Goal: Task Accomplishment & Management: Use online tool/utility

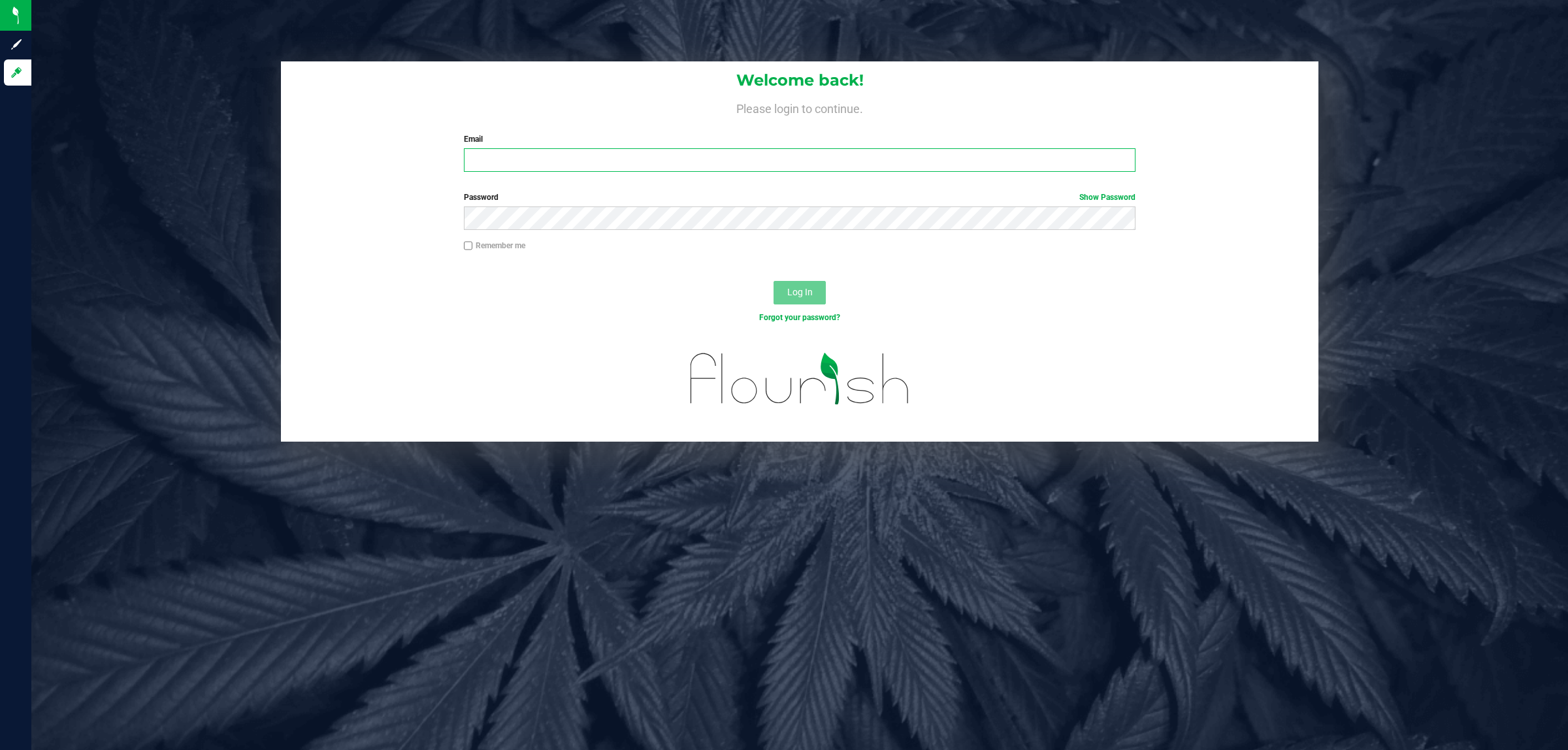
click at [514, 161] on input "Email" at bounding box center [800, 160] width 673 height 23
type input "[EMAIL_ADDRESS][DOMAIN_NAME]"
click at [774, 281] on button "Log In" at bounding box center [800, 292] width 52 height 23
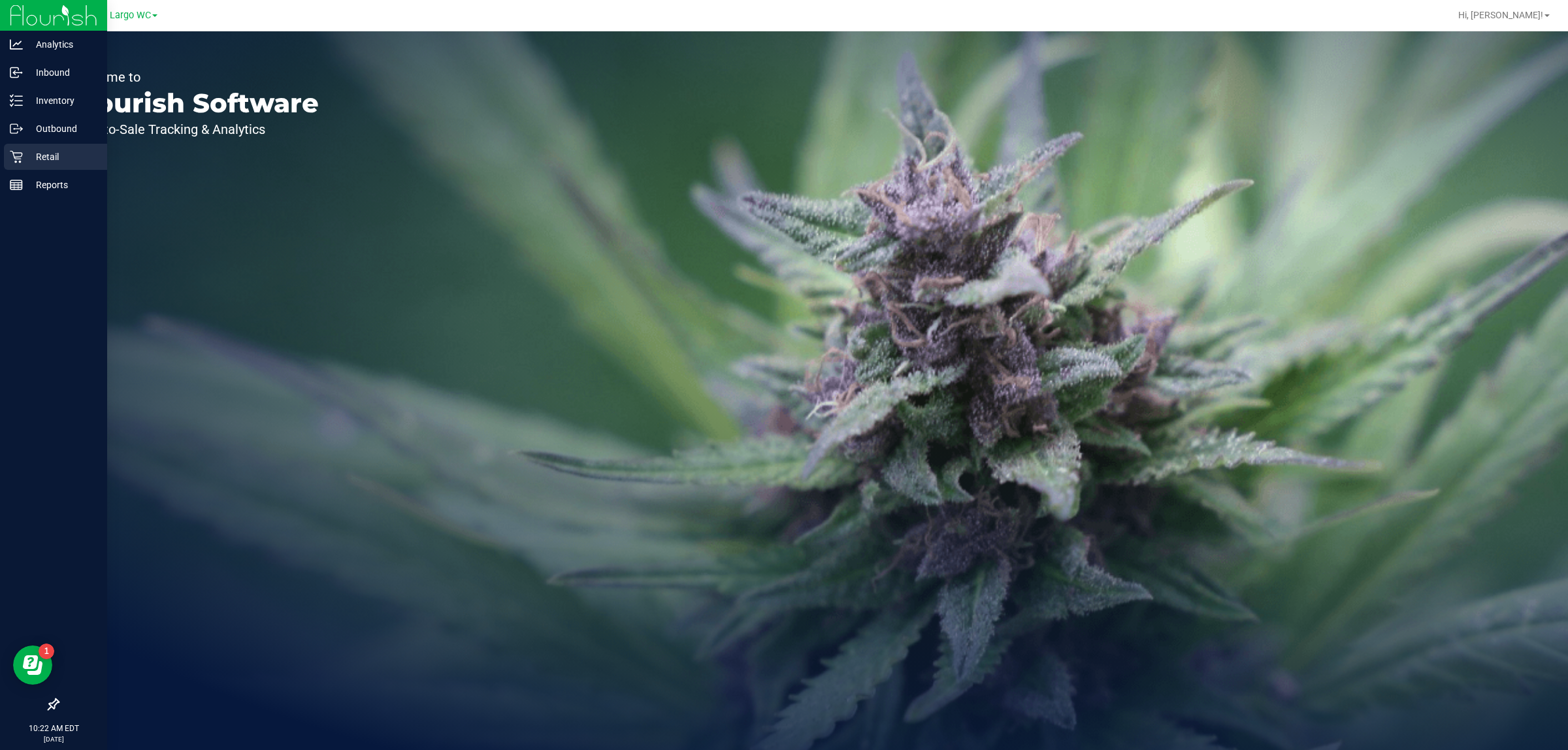
click at [27, 156] on p "Retail" at bounding box center [62, 157] width 78 height 16
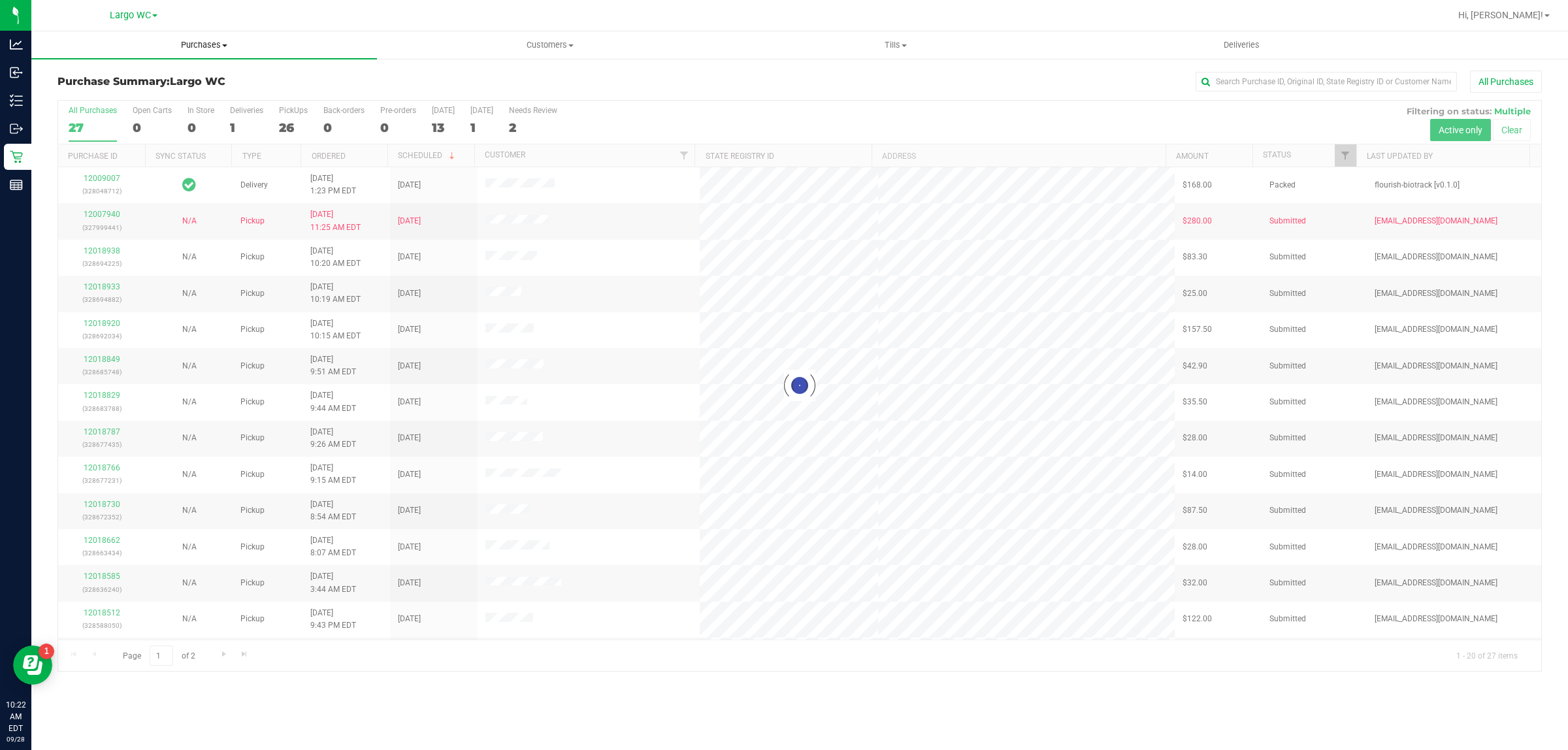
click at [217, 51] on uib-tab-heading "Purchases Summary of purchases Fulfillment All purchases" at bounding box center [204, 45] width 346 height 27
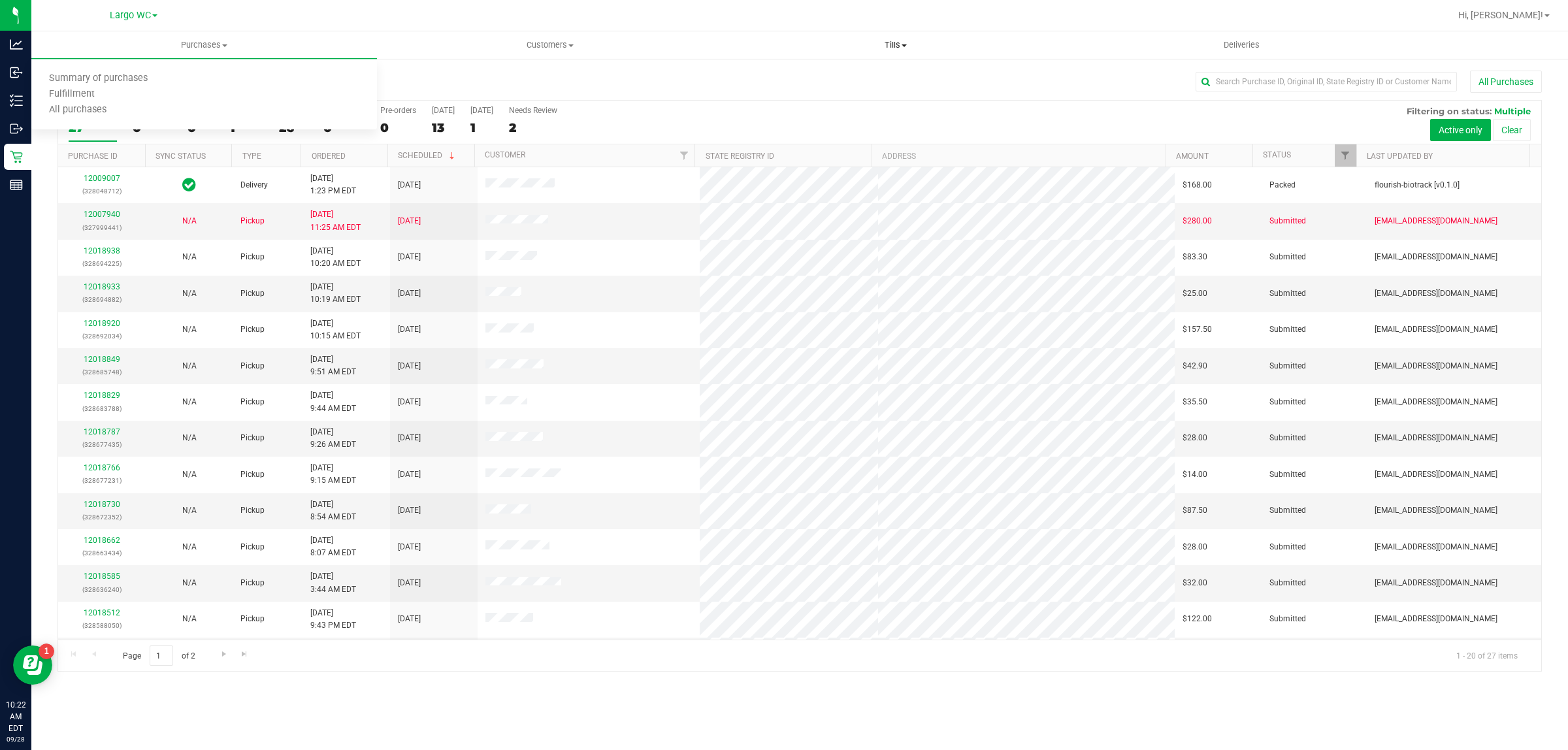
click at [907, 48] on span "Tills" at bounding box center [895, 45] width 344 height 12
click at [866, 73] on li "Manage tills" at bounding box center [895, 79] width 346 height 16
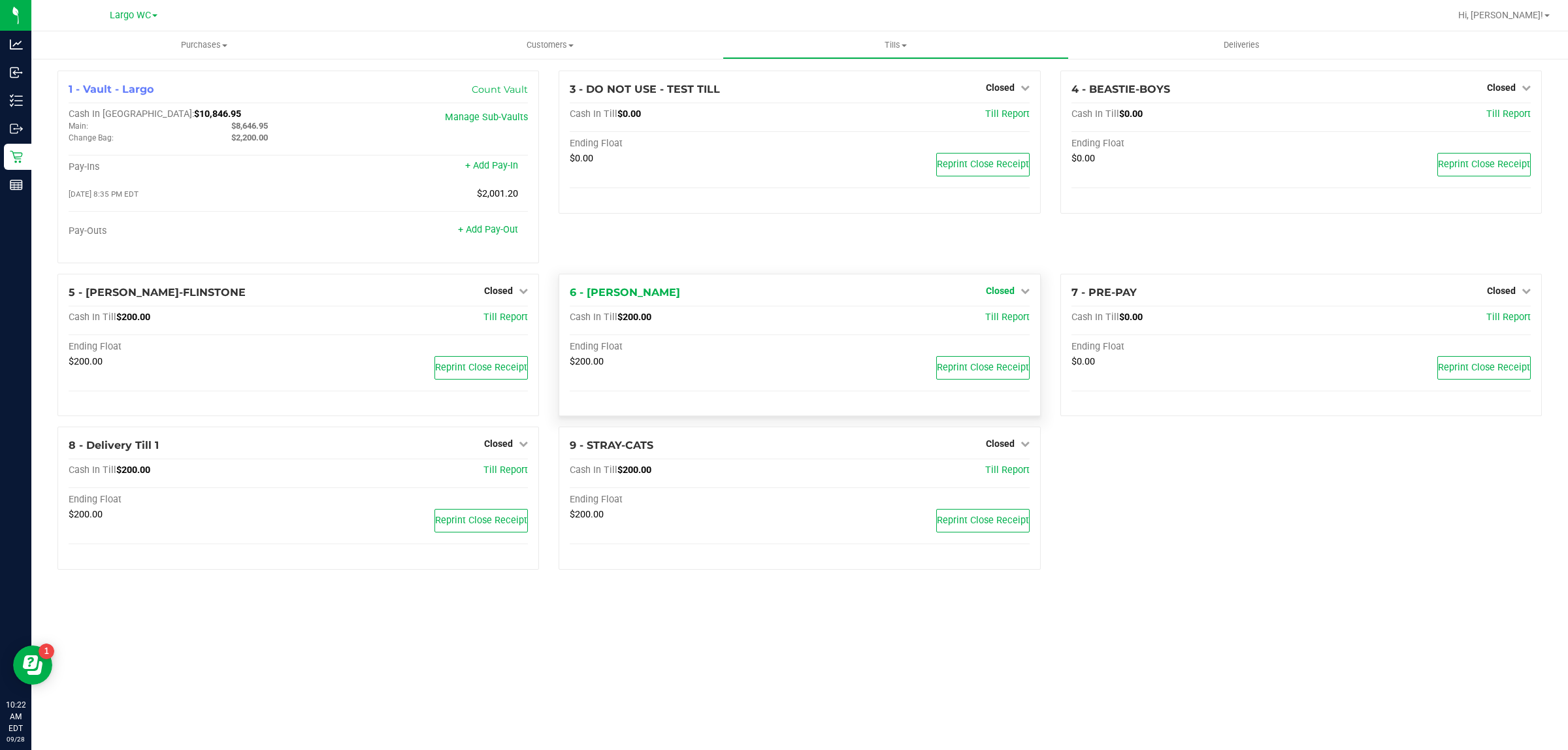
click at [1000, 294] on span "Closed" at bounding box center [1001, 291] width 29 height 10
click at [1008, 323] on link "Open Till" at bounding box center [999, 317] width 34 height 10
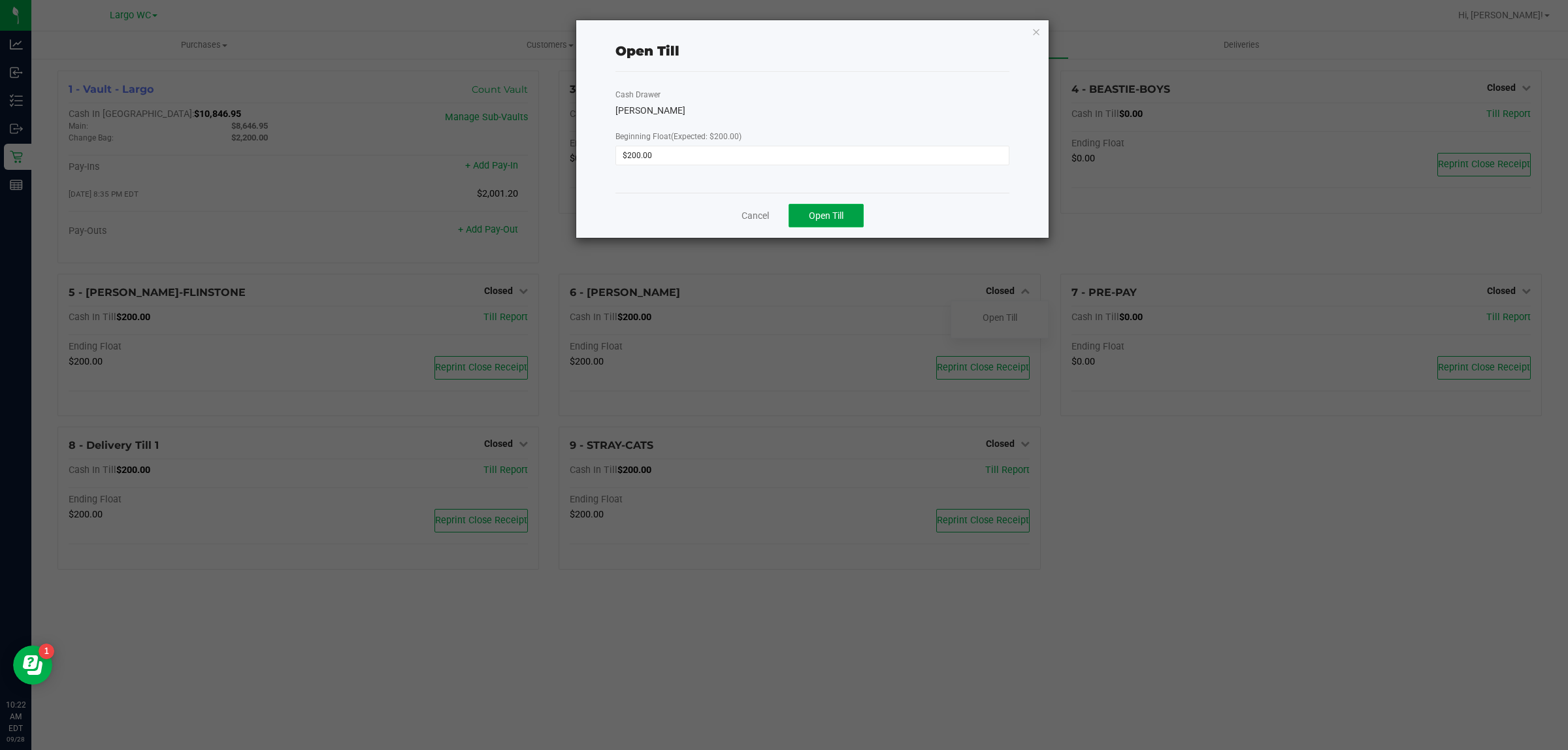
click at [821, 220] on span "Open Till" at bounding box center [826, 215] width 34 height 10
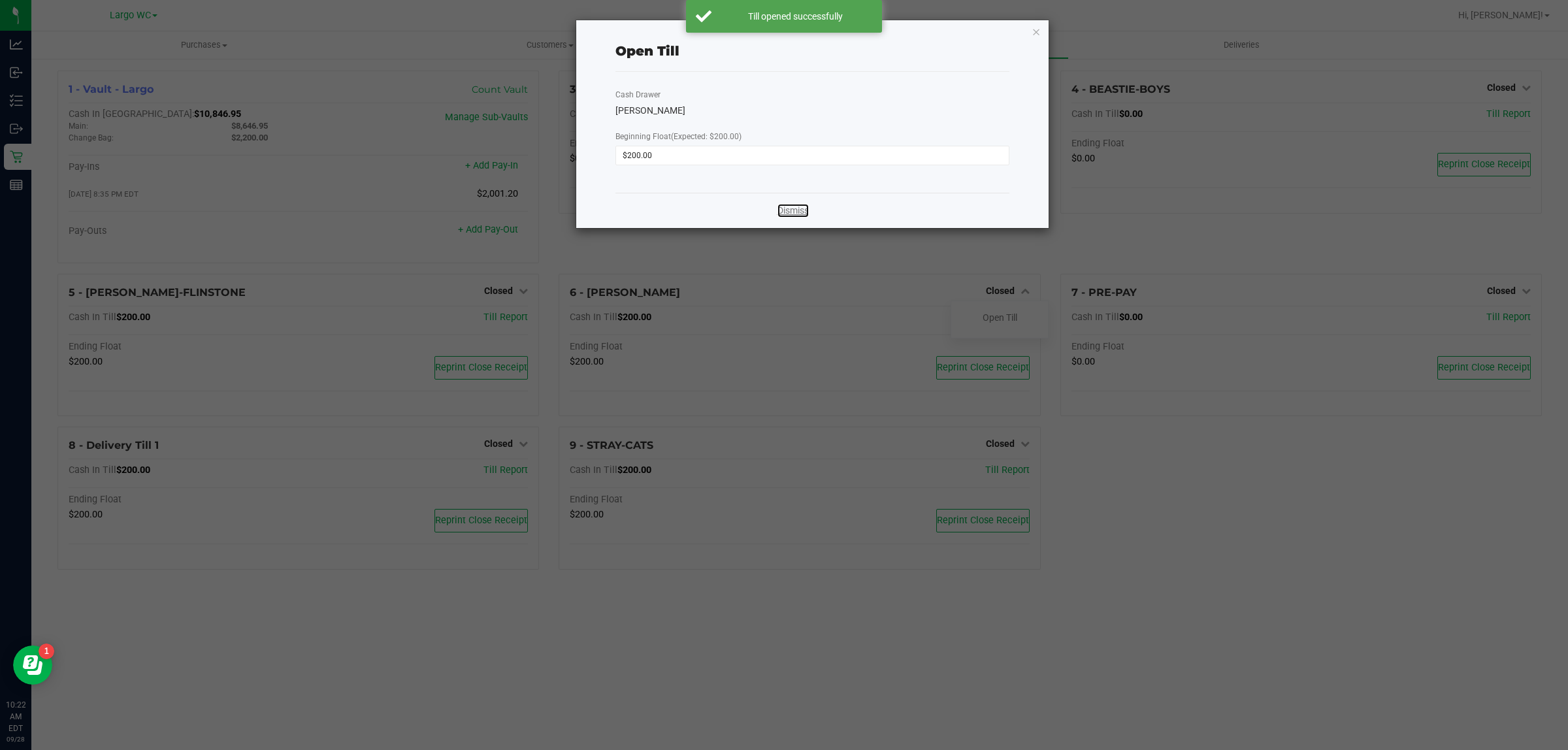
click at [792, 217] on link "Dismiss" at bounding box center [793, 210] width 31 height 14
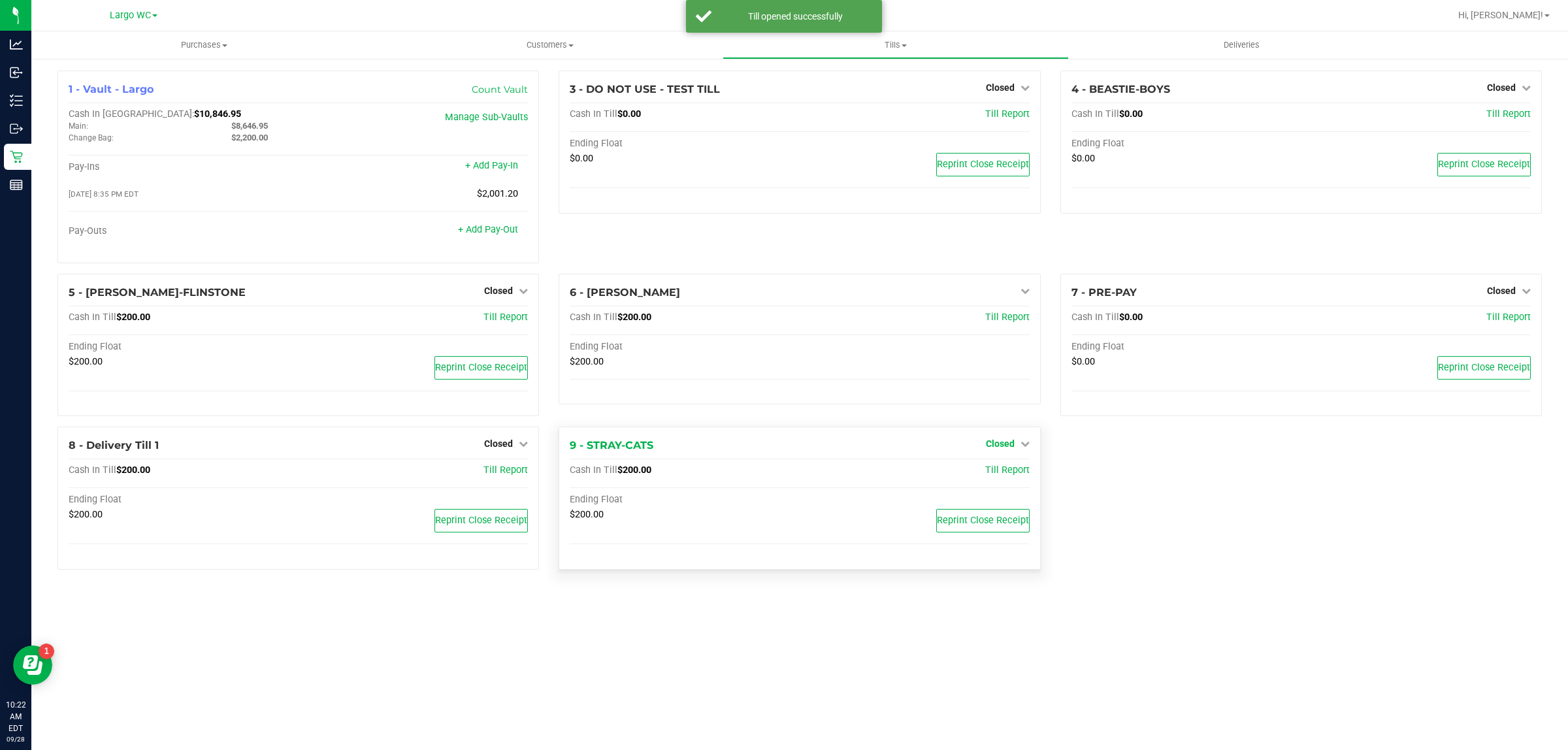
click at [1004, 448] on span "Closed" at bounding box center [1001, 443] width 29 height 10
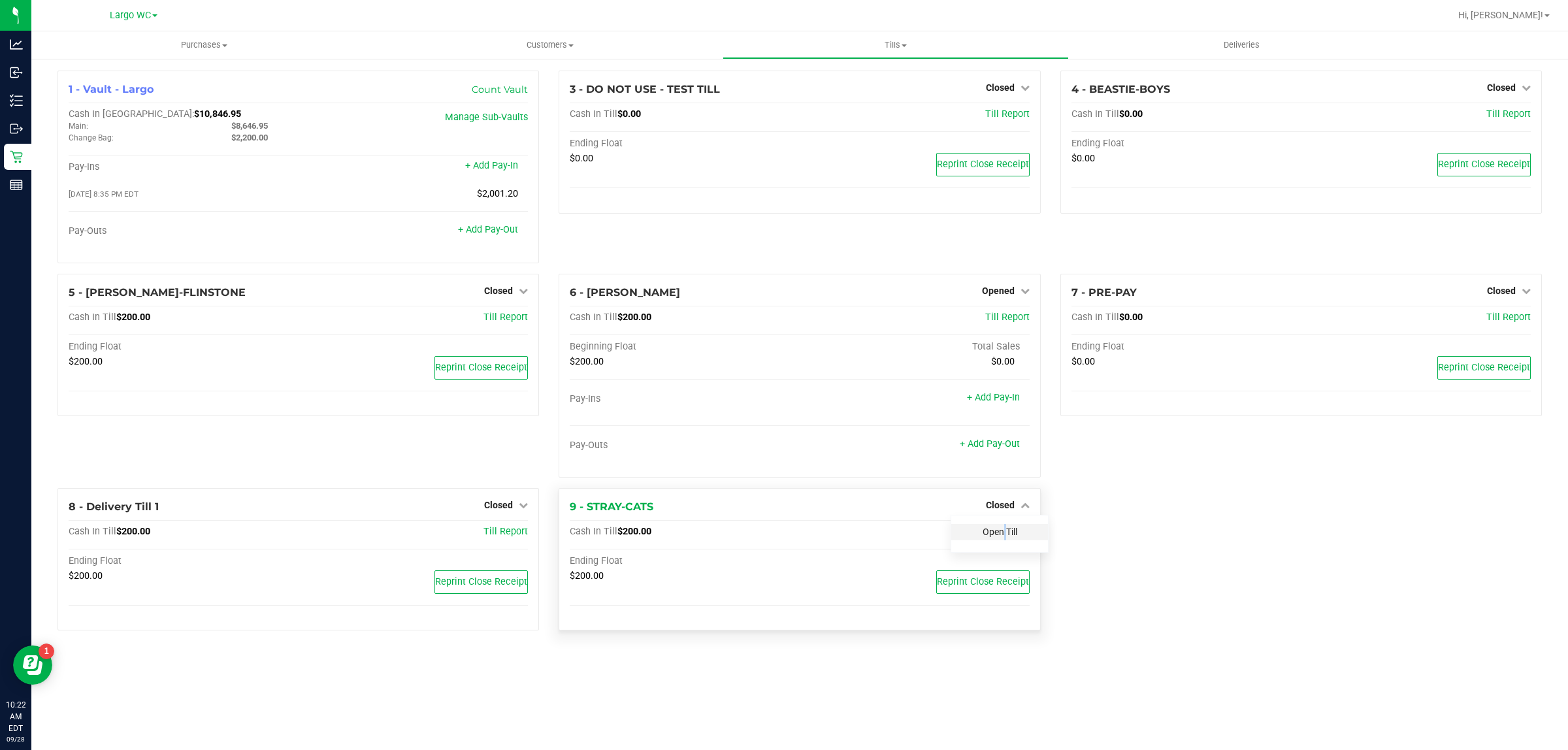
drag, startPoint x: 1004, startPoint y: 528, endPoint x: 997, endPoint y: 530, distance: 7.3
click at [997, 530] on div "Open Till" at bounding box center [999, 532] width 97 height 16
click at [972, 539] on div "Open Till" at bounding box center [999, 532] width 97 height 16
click at [1001, 534] on link "Open Till" at bounding box center [999, 531] width 34 height 10
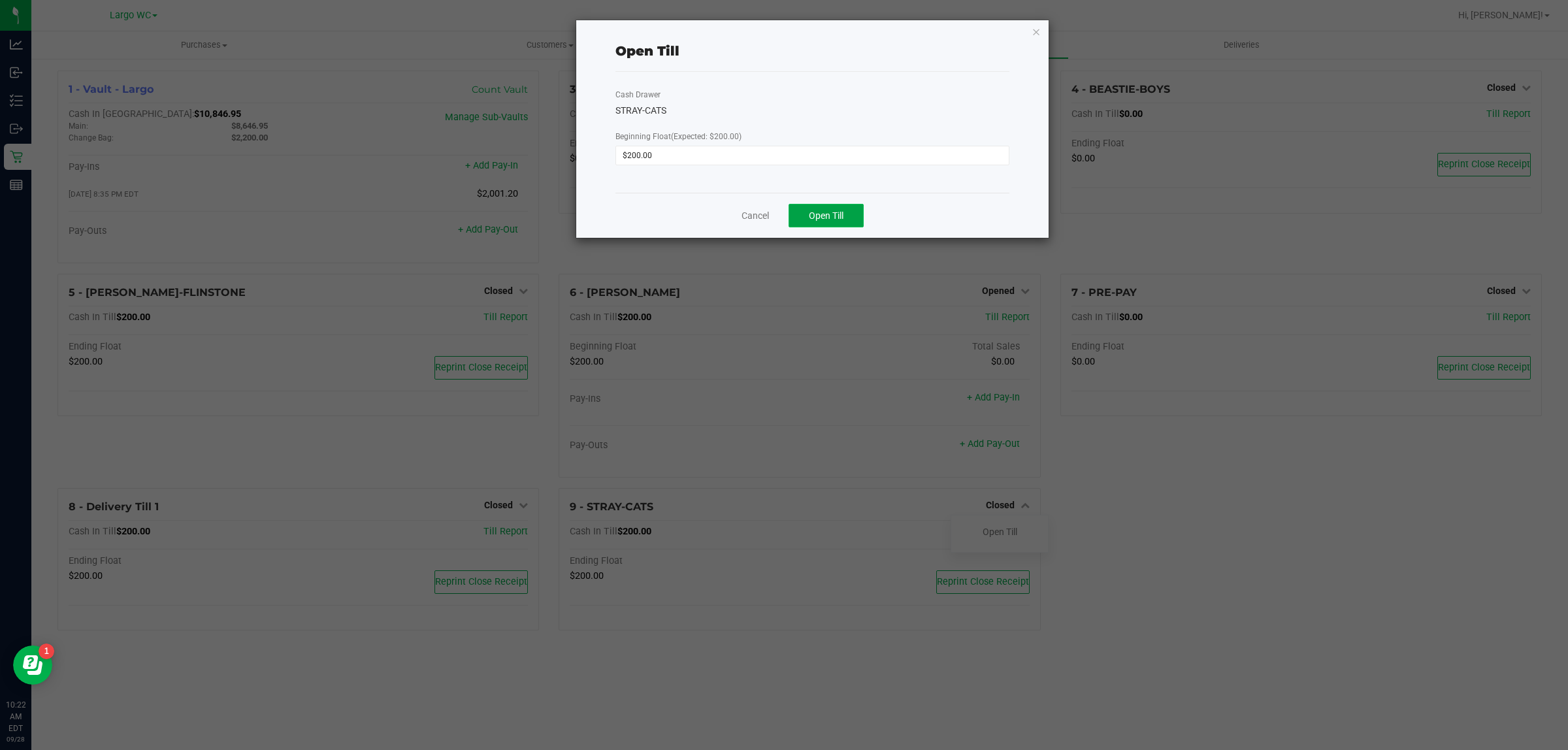
click at [853, 219] on button "Open Till" at bounding box center [826, 215] width 75 height 23
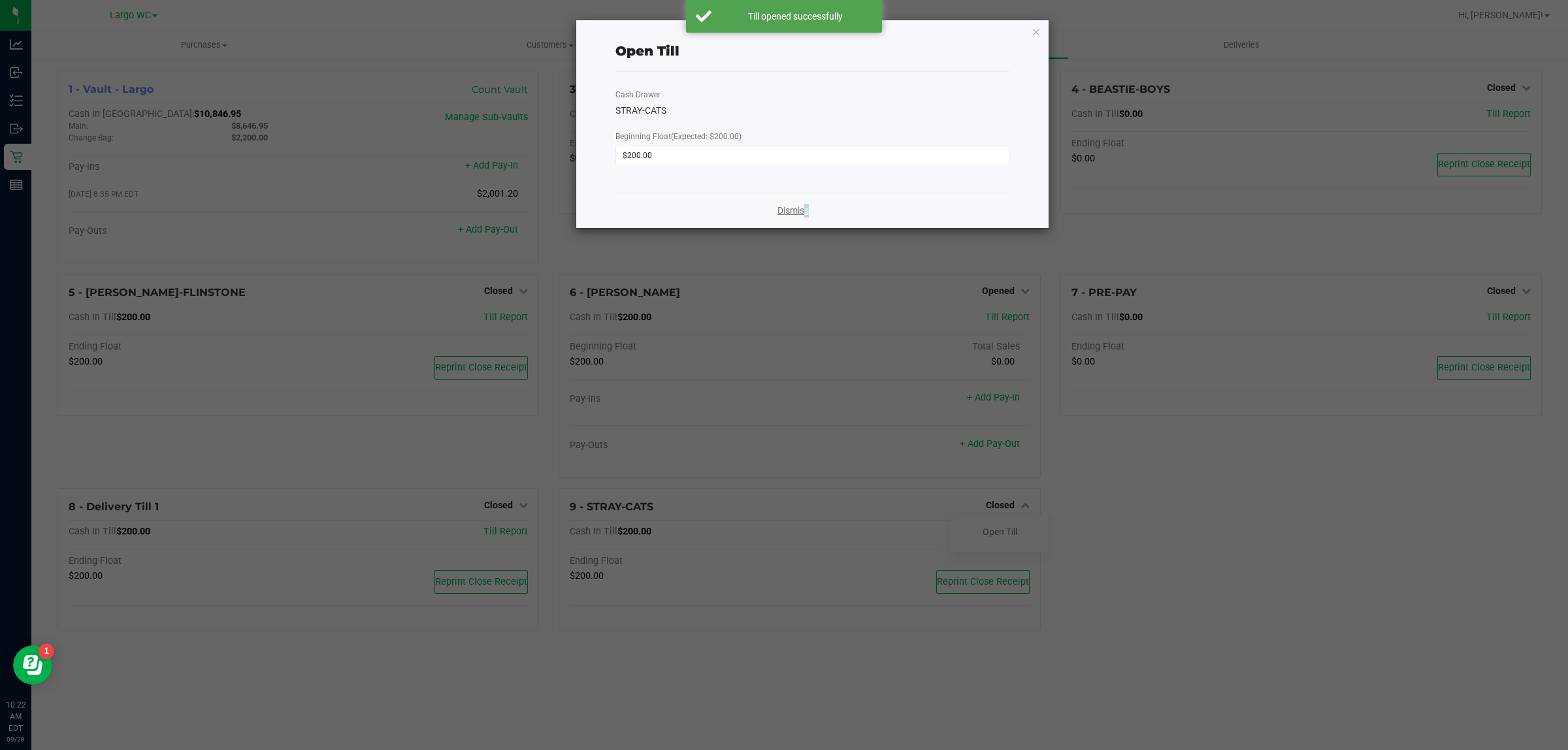
drag, startPoint x: 802, startPoint y: 204, endPoint x: 799, endPoint y: 210, distance: 6.7
click at [803, 204] on div "Dismiss" at bounding box center [812, 210] width 394 height 35
click at [796, 213] on link "Dismiss" at bounding box center [793, 210] width 31 height 14
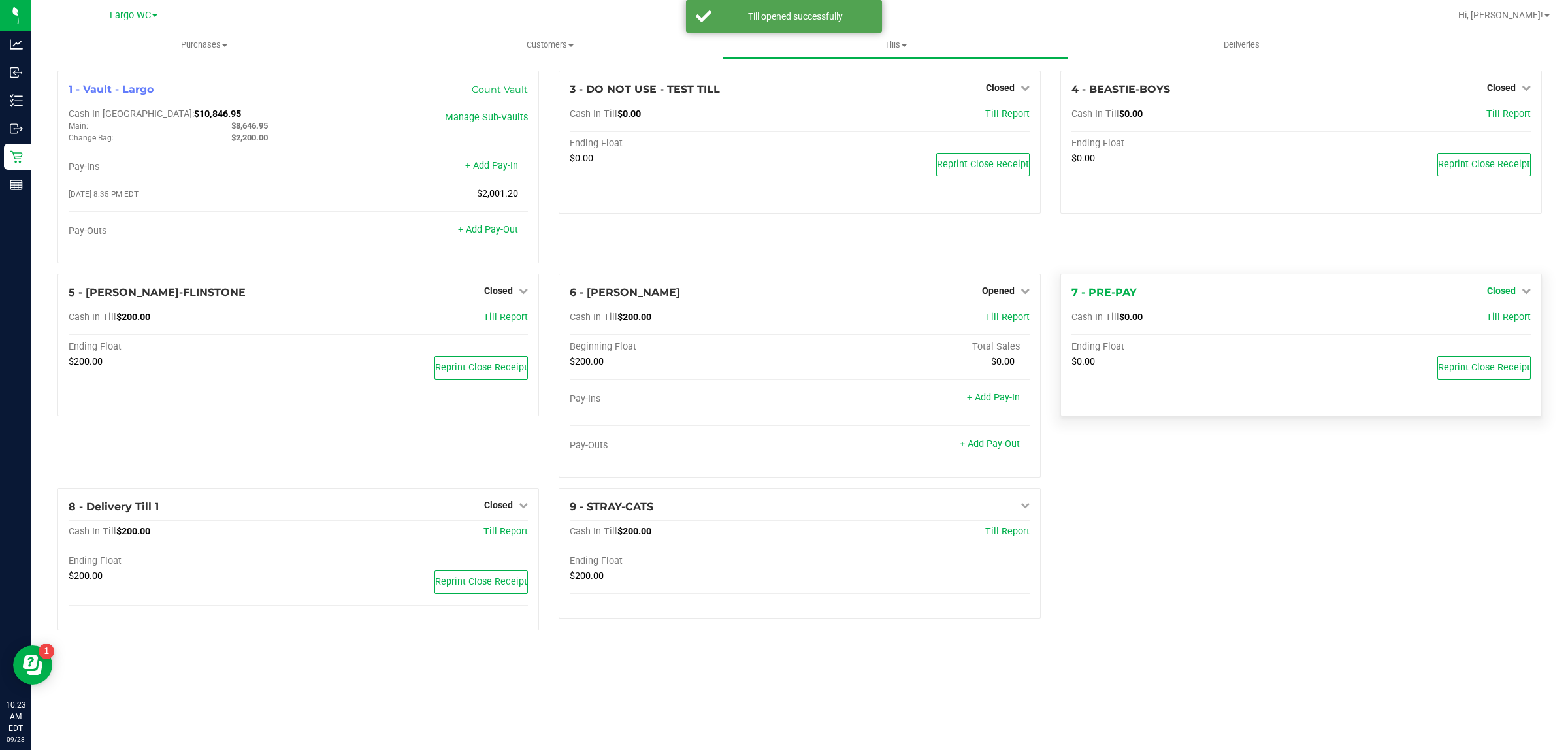
click at [1523, 296] on icon at bounding box center [1526, 290] width 9 height 9
click at [1514, 323] on link "Open Till" at bounding box center [1501, 317] width 34 height 10
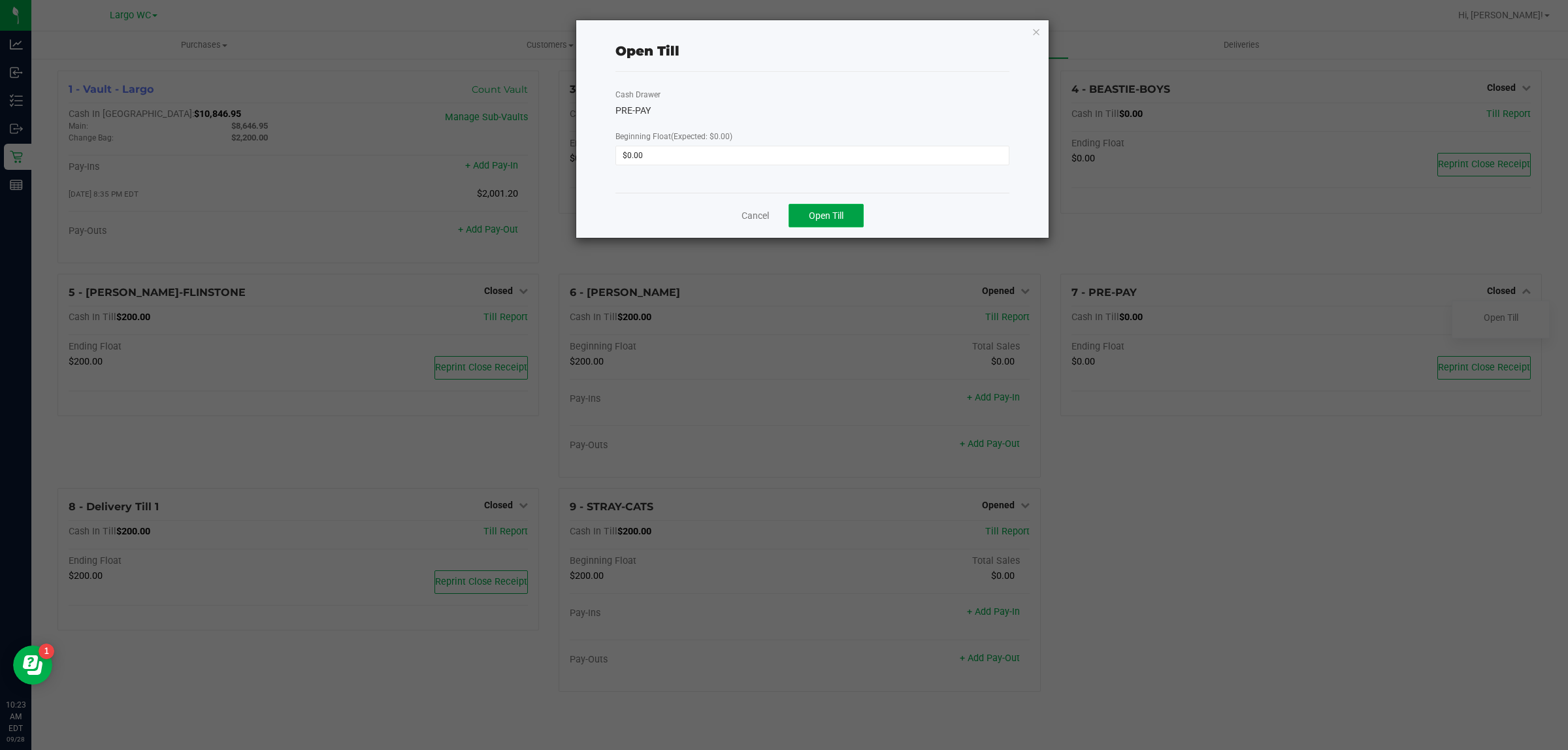
click at [818, 217] on span "Open Till" at bounding box center [826, 215] width 34 height 10
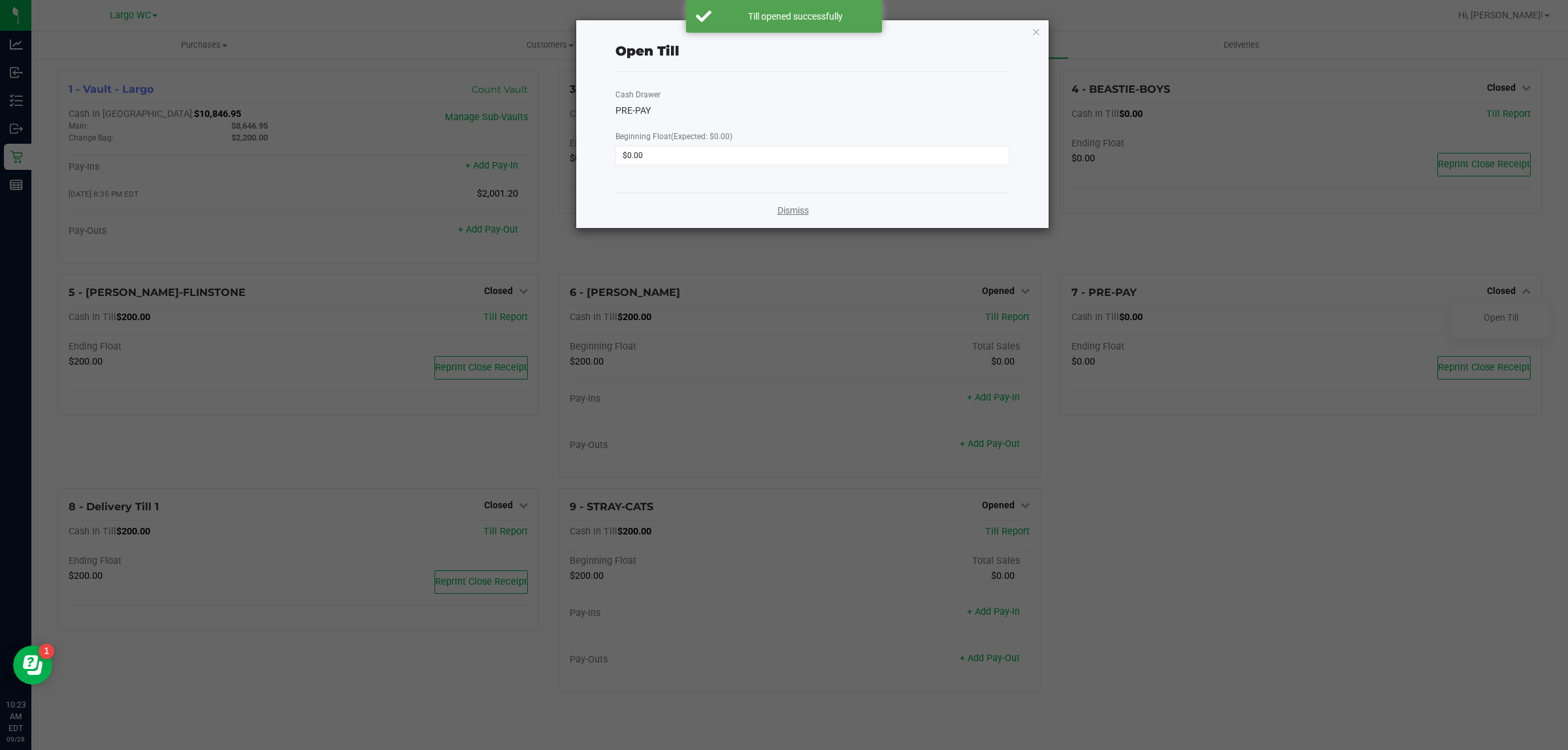
click at [801, 214] on link "Dismiss" at bounding box center [793, 210] width 31 height 14
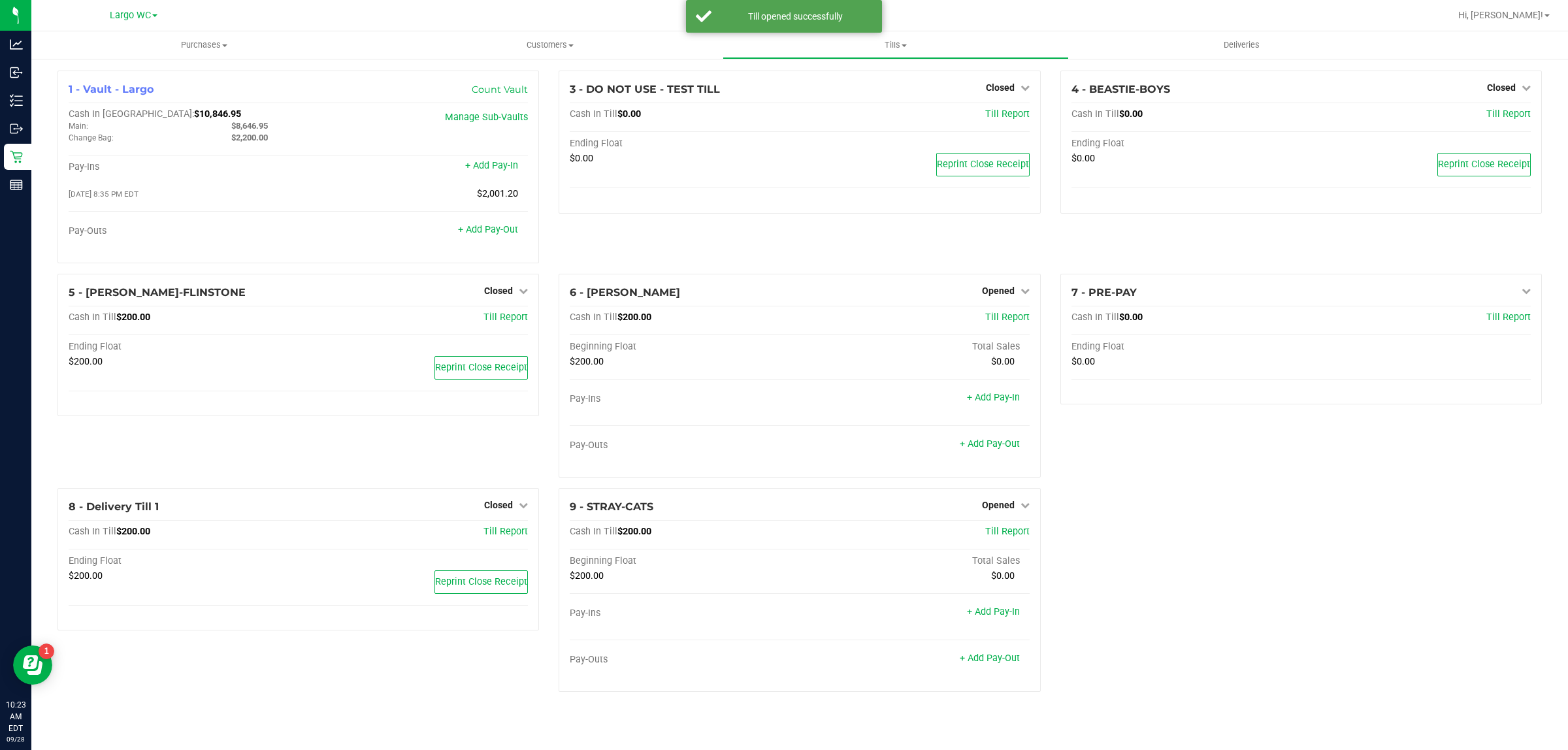
click at [857, 268] on div "3 - DO NOT USE - TEST TILL Closed Open Till Cash In Till $0.00 Till Report Endi…" at bounding box center [799, 172] width 501 height 203
